Goal: Information Seeking & Learning: Learn about a topic

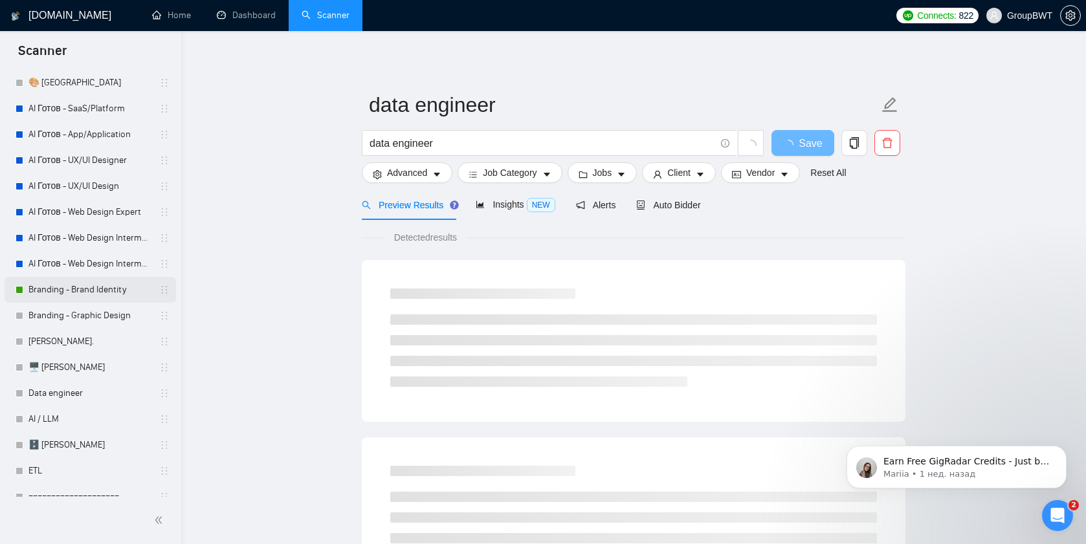
scroll to position [96, 0]
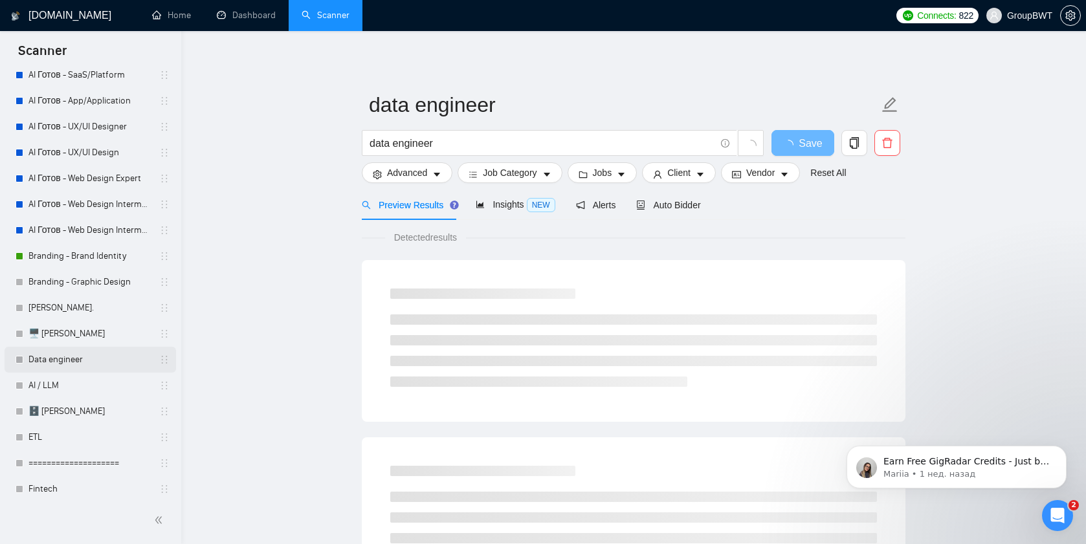
click at [63, 359] on link "Data engineer" at bounding box center [89, 360] width 123 height 26
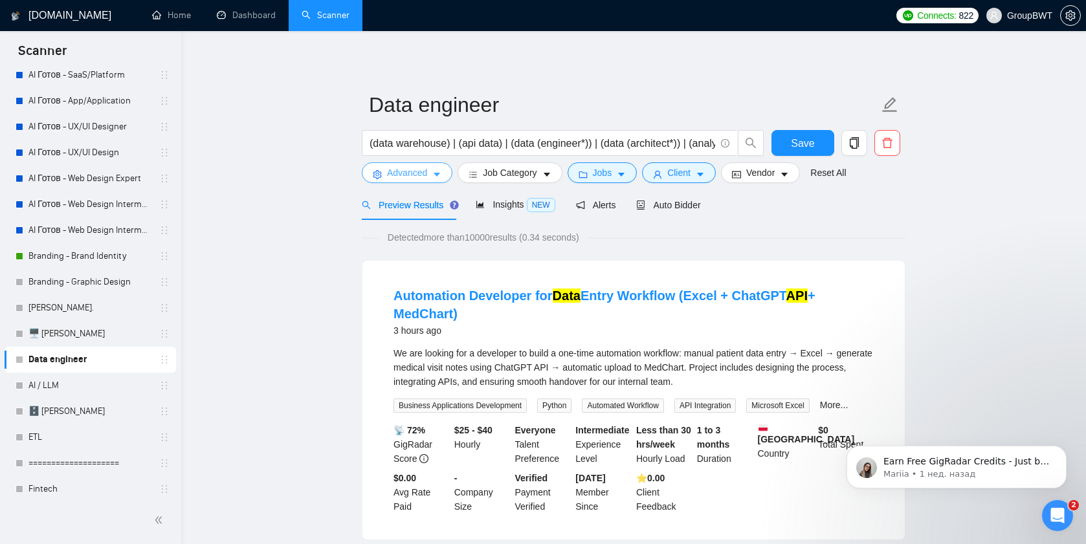
click at [409, 171] on span "Advanced" at bounding box center [407, 173] width 40 height 14
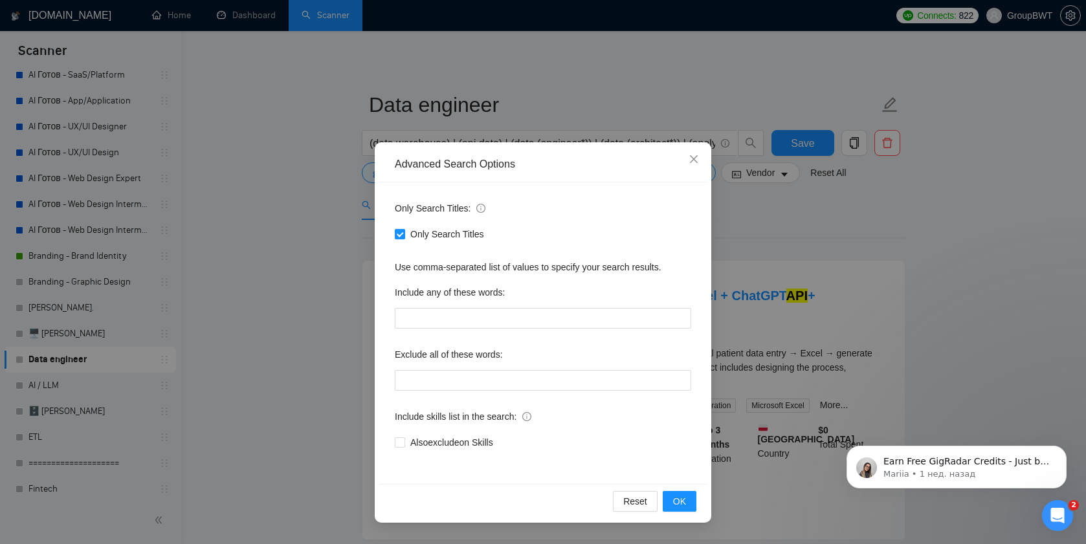
click at [433, 234] on span "Only Search Titles" at bounding box center [447, 234] width 84 height 14
click at [404, 234] on input "Only Search Titles" at bounding box center [399, 233] width 9 height 9
click at [677, 502] on span "OK" at bounding box center [679, 501] width 13 height 14
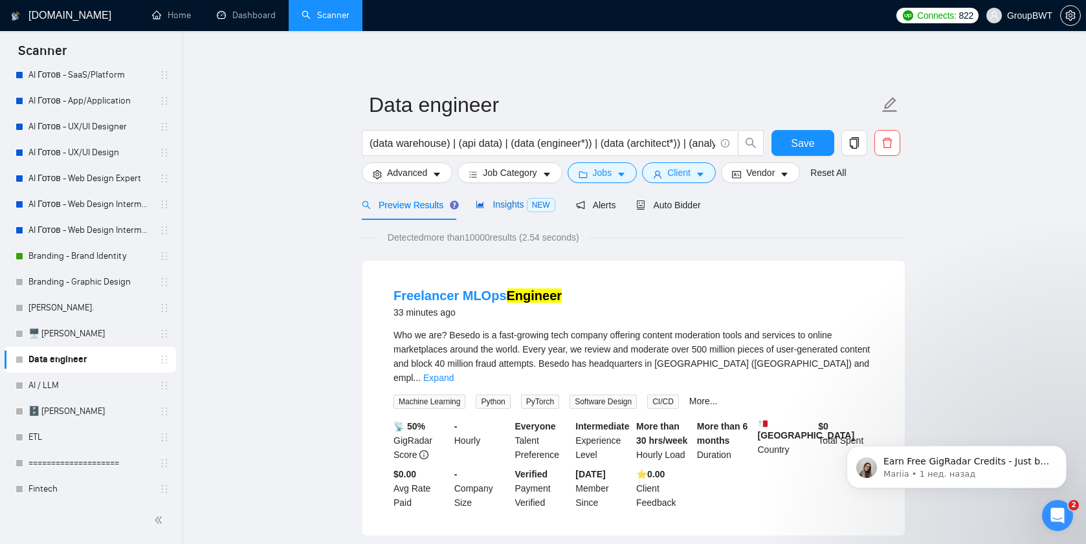
click at [505, 201] on span "Insights NEW" at bounding box center [515, 204] width 79 height 10
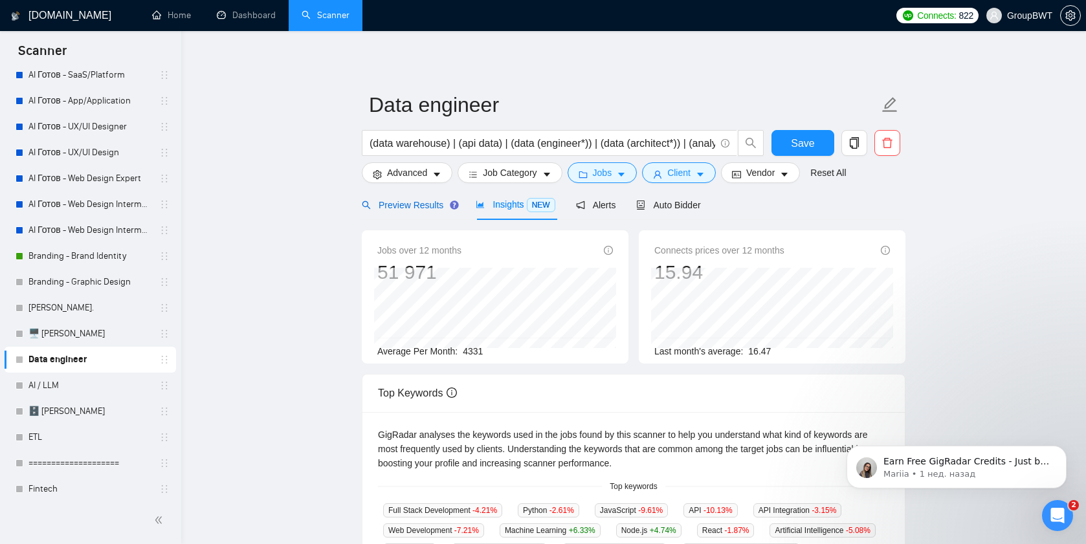
click at [414, 211] on div "Preview Results" at bounding box center [408, 205] width 93 height 14
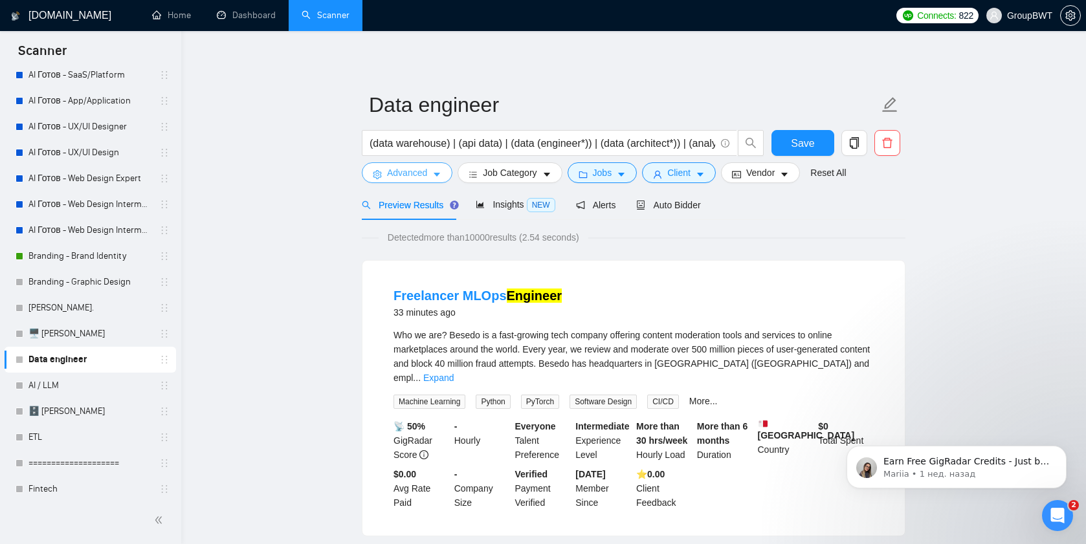
click at [406, 180] on span "Advanced" at bounding box center [407, 173] width 40 height 14
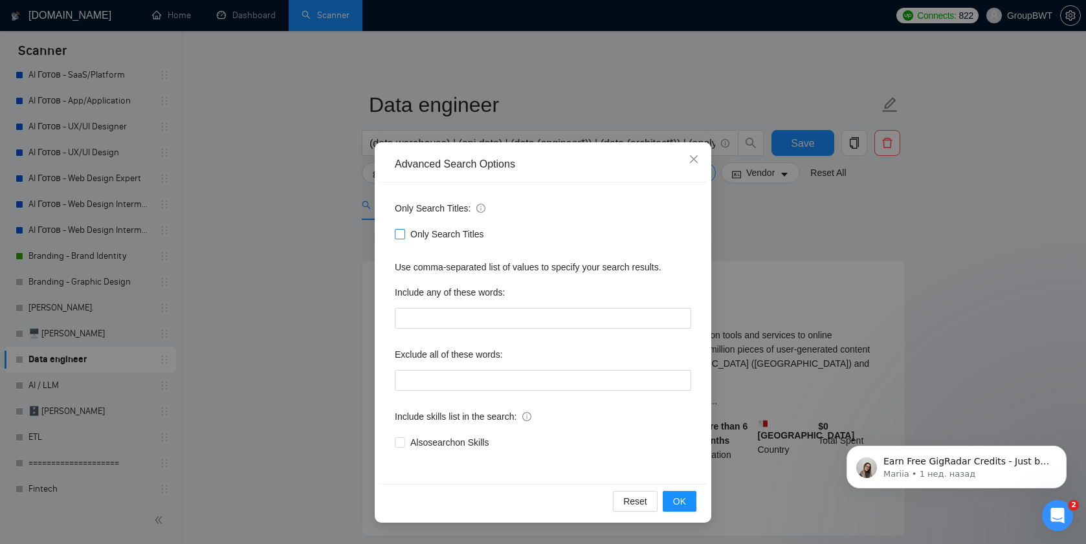
click at [399, 236] on input "Only Search Titles" at bounding box center [399, 233] width 9 height 9
checkbox input "true"
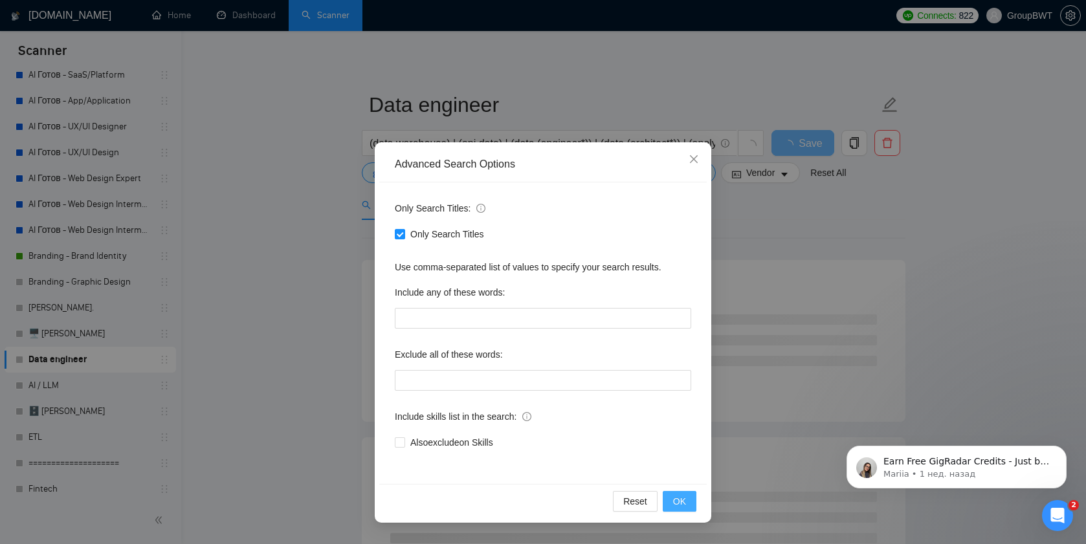
click at [687, 507] on button "OK" at bounding box center [680, 501] width 34 height 21
